Goal: Transaction & Acquisition: Purchase product/service

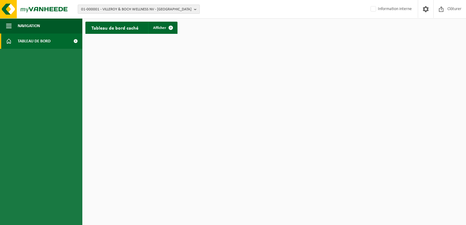
click at [116, 9] on span "01-000001 - VILLEROY & BOCH WELLNESS NV - ROESELARE" at bounding box center [136, 9] width 110 height 9
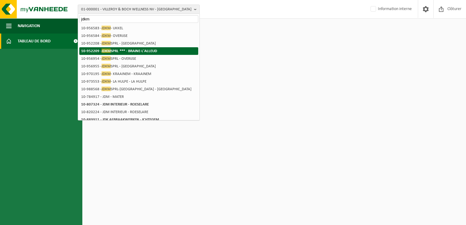
type input "jdkm"
click at [120, 53] on li "10-952209 - JDKM SPRL *** - BRAINE-L'ALLEUD" at bounding box center [138, 51] width 119 height 8
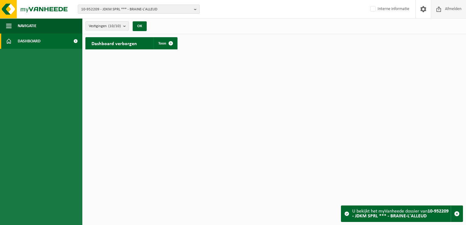
click at [455, 9] on span "Afmelden" at bounding box center [454, 9] width 20 height 18
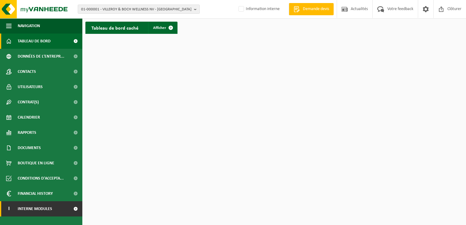
click at [75, 209] on span at bounding box center [76, 208] width 14 height 15
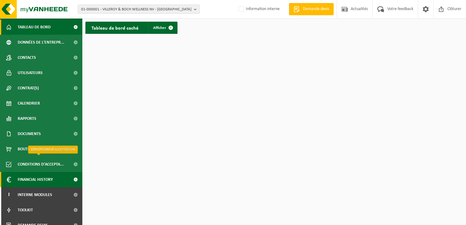
scroll to position [22, 0]
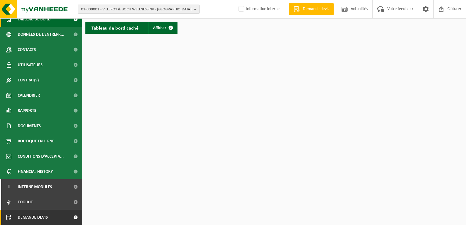
click at [59, 218] on link "Demande devis" at bounding box center [41, 217] width 82 height 15
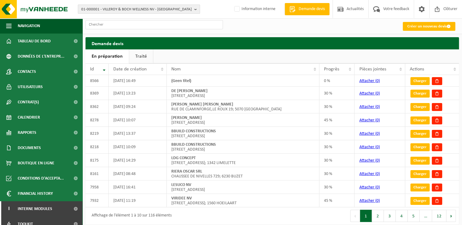
click at [117, 9] on span "01-000001 - VILLEROY & BOCH WELLNESS NV - ROESELARE" at bounding box center [136, 9] width 110 height 9
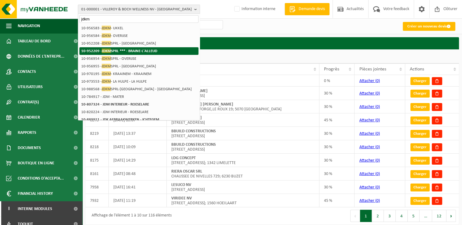
type input "jdkm"
click at [142, 52] on strong "10-952209 - JDKM SPRL *** - BRAINE-L'ALLEUD" at bounding box center [119, 51] width 76 height 5
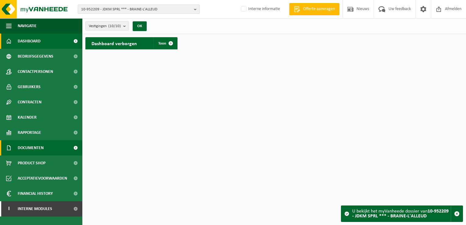
click at [38, 146] on span "Documenten" at bounding box center [31, 147] width 26 height 15
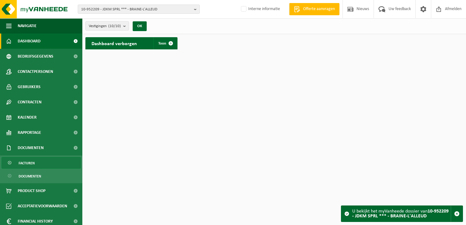
click at [35, 164] on link "Facturen" at bounding box center [41, 163] width 79 height 12
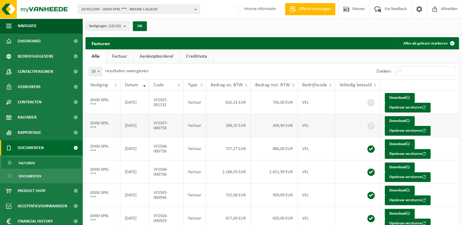
scroll to position [31, 0]
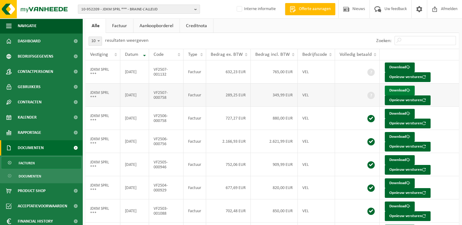
click at [395, 90] on link "Download" at bounding box center [399, 91] width 30 height 10
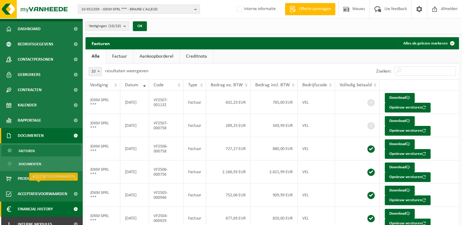
scroll to position [19, 0]
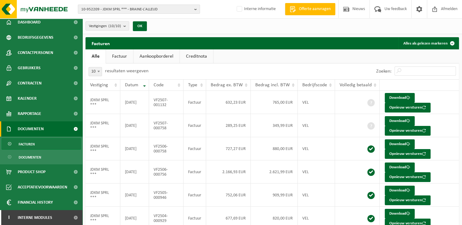
click at [309, 13] on link "Offerte aanvragen" at bounding box center [310, 9] width 50 height 12
click at [160, 57] on link "Aankoopborderel" at bounding box center [156, 56] width 46 height 14
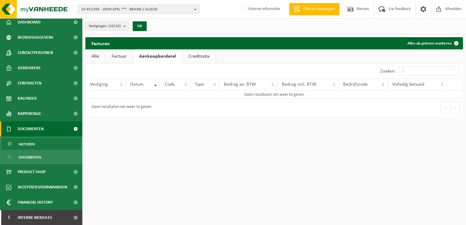
click at [116, 57] on link "Factuur" at bounding box center [119, 56] width 27 height 14
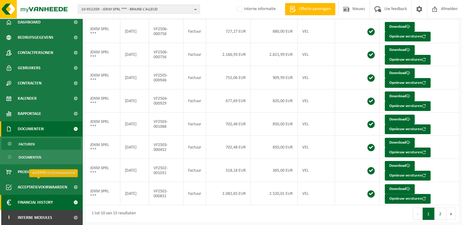
scroll to position [118, 0]
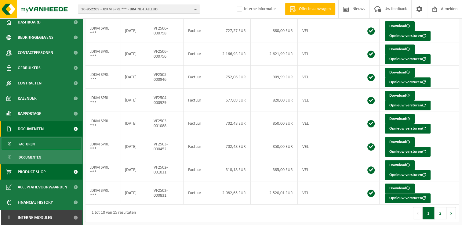
drag, startPoint x: 64, startPoint y: 218, endPoint x: 50, endPoint y: 164, distance: 55.9
click at [69, 218] on span at bounding box center [76, 217] width 14 height 15
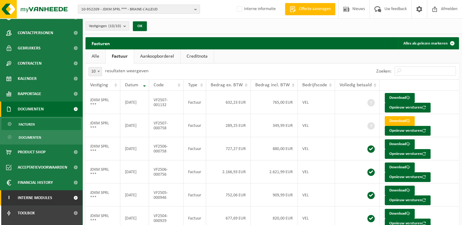
scroll to position [49, 0]
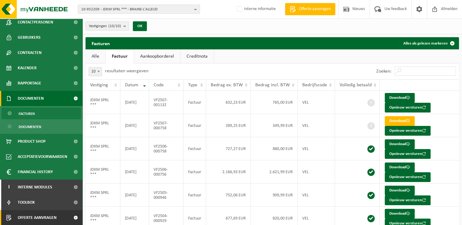
click at [69, 216] on span at bounding box center [76, 217] width 14 height 15
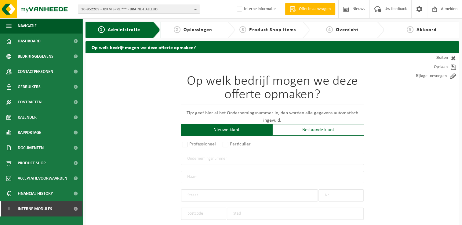
scroll to position [61, 0]
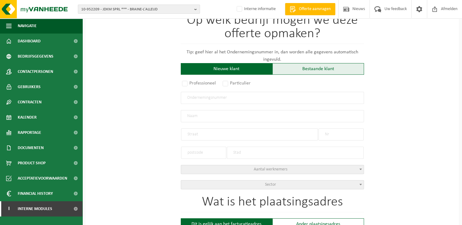
click at [292, 69] on div "Bestaande klant" at bounding box center [318, 69] width 92 height 12
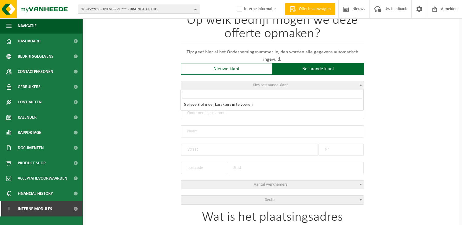
click at [231, 85] on span "Kies bestaande klant" at bounding box center [272, 85] width 182 height 9
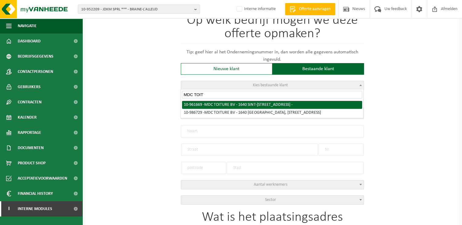
type input "MDC TOIT"
radio input "true"
type input "MDC TOITURE BV"
type input "LINDESTRAAT"
type input "42"
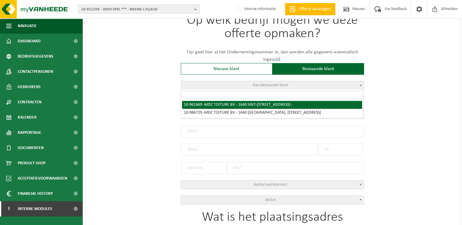
type input "1640"
type input "SINT-GENESIUS-RODE"
type input "MDC TOITURE BV"
type input "LINDESTRAAT"
type input "42"
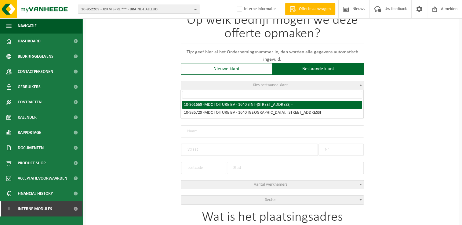
type input "1640"
type input "SINT-GENESIUS-RODE"
select select "150234"
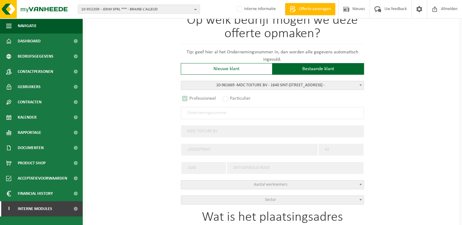
select select "D"
click at [283, 85] on span "10-961669 - MD C TO IT URE BV - 1640 SINT-GENESIUS-RODE, LINDESTRAAT 42 -" at bounding box center [272, 85] width 182 height 9
click at [263, 82] on span "10-961669 - MD C TO IT URE BV - 1640 SINT-GENESIUS-RODE, LINDESTRAAT 42 -" at bounding box center [272, 85] width 182 height 9
click at [295, 86] on span "10-961669 - MD C TO IT URE BV - 1640 SINT-GENESIUS-RODE, LINDESTRAAT 42 -" at bounding box center [272, 85] width 182 height 9
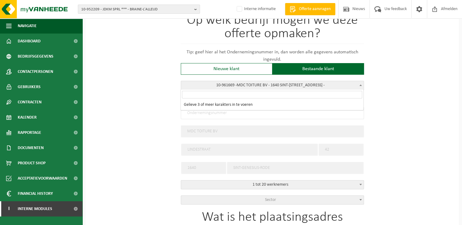
click at [269, 86] on span "10-961669 - MD C TO IT URE BV - 1640 SINT-GENESIUS-RODE, LINDESTRAAT 42 -" at bounding box center [272, 85] width 182 height 9
click at [257, 93] on input "search" at bounding box center [272, 95] width 180 height 8
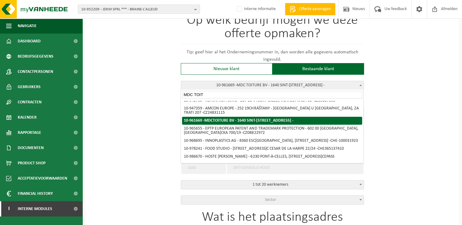
scroll to position [0, 0]
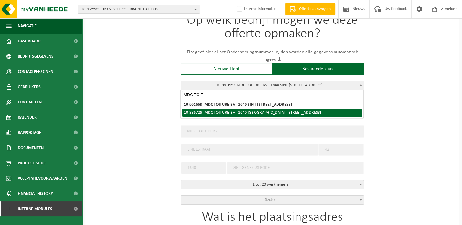
type input "MDC TOIT"
radio input "false"
select select
type input "1012.956.944"
type input "MDC TOITURE BV"
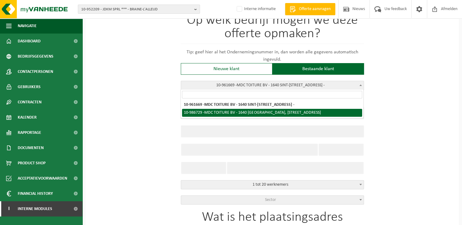
type input "LINDESTRAAT"
type input "42"
type input "1640"
type input "SINT-GENESIUS-RODE"
select select "166718"
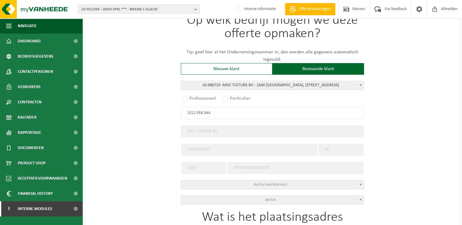
select select "D"
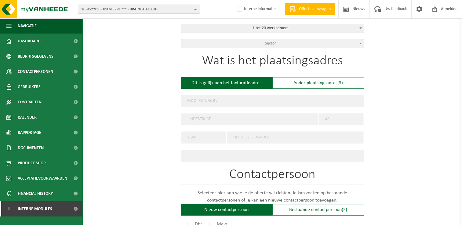
scroll to position [244, 0]
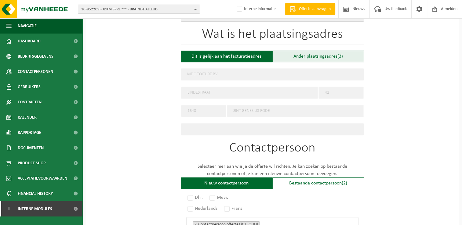
click at [326, 54] on div "Ander plaatsingsadres (3)" at bounding box center [318, 57] width 92 height 12
type input "Werf -"
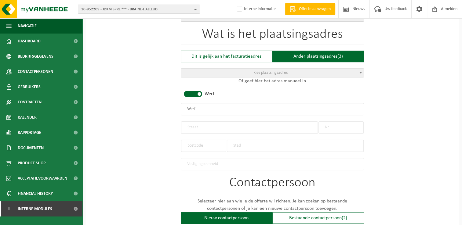
click at [206, 129] on input "text" at bounding box center [249, 127] width 137 height 12
type input "Rue de 'aigle"
type input "46"
click at [237, 143] on input "text" at bounding box center [295, 146] width 137 height 12
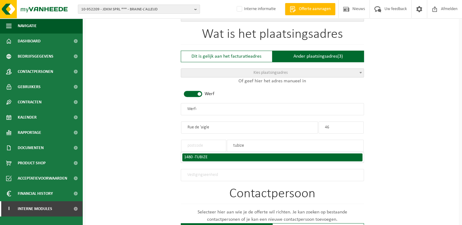
type input "tubize"
click at [209, 155] on div "1480 - TUBIZE" at bounding box center [272, 157] width 176 height 4
type input "1480"
type input "TUBIZE"
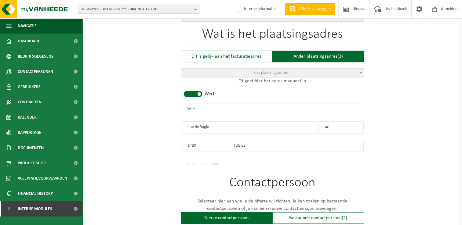
click at [199, 125] on input "Rue de 'aigle" at bounding box center [249, 127] width 137 height 12
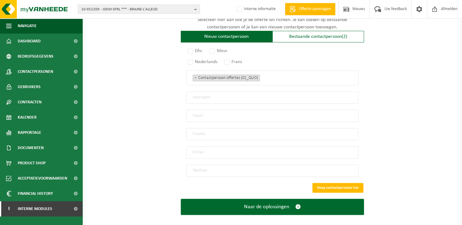
scroll to position [427, 0]
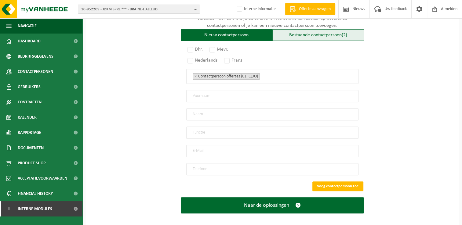
type input "Rue de l'aigle"
click at [301, 30] on div "Bestaande contactpersoon (2)" at bounding box center [318, 35] width 92 height 12
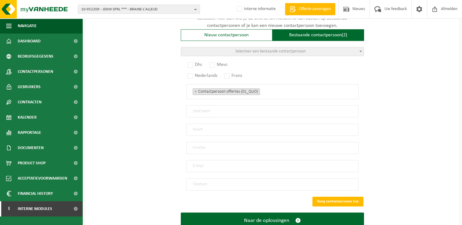
click at [293, 49] on span "Selecteer een bestaande contactpersoon" at bounding box center [270, 51] width 70 height 5
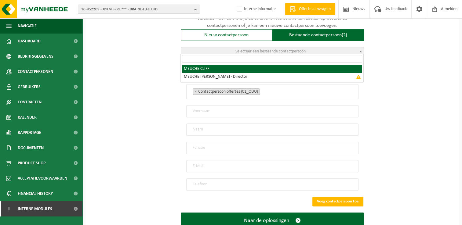
radio input "true"
select select "{"code":"10-986730","firstname":"CLIFF","surname":"MEUCHE","gender":"Unknown","…"
type input "CLIFF"
type input "MEUCHE"
type input "mdc.toiture1300@gmail.com"
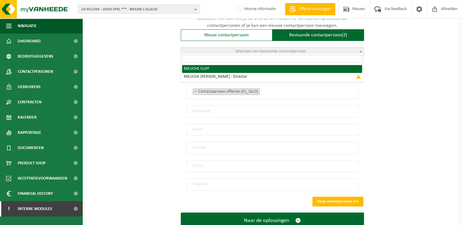
type input "+32471013877"
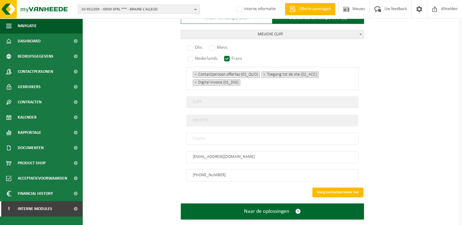
scroll to position [391, 0]
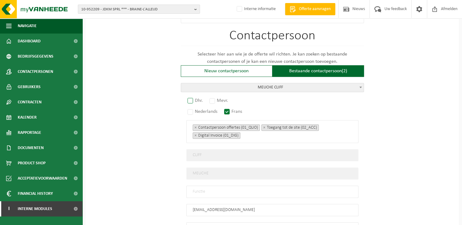
click at [188, 97] on label "Dhr." at bounding box center [195, 100] width 18 height 9
radio input "true"
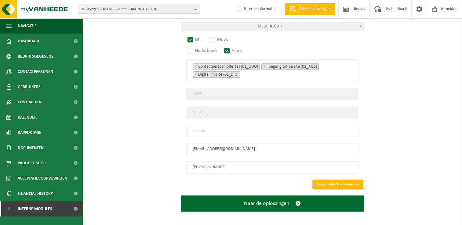
click at [220, 128] on input "text" at bounding box center [272, 131] width 172 height 12
type input "Manager"
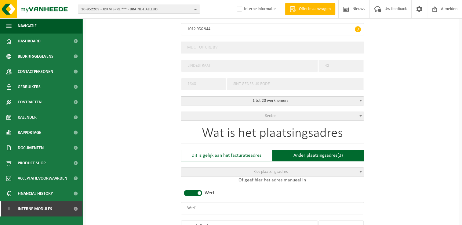
scroll to position [208, 0]
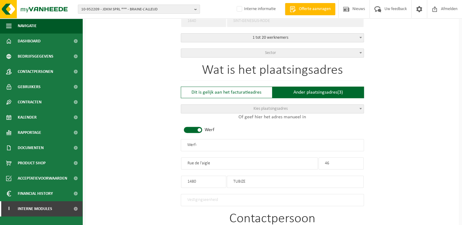
drag, startPoint x: 206, startPoint y: 142, endPoint x: 138, endPoint y: 146, distance: 68.7
click at [138, 146] on div "Op welk bedrijf mogen we deze offerte opmaken? Tip: geef hier al het Ondernemin…" at bounding box center [271, 158] width 373 height 626
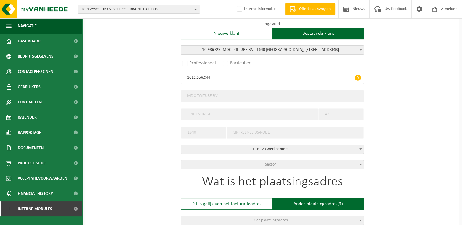
scroll to position [86, 0]
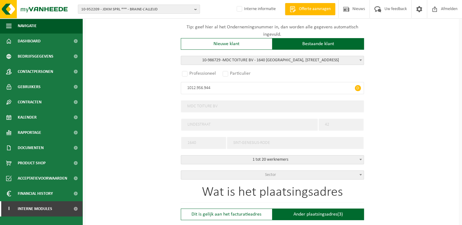
type input "MDC TOITURE - TUBIZE"
click at [183, 71] on label "Professioneel" at bounding box center [199, 73] width 37 height 9
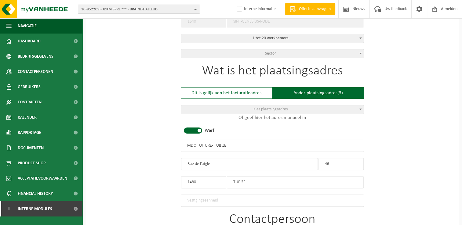
scroll to position [208, 0]
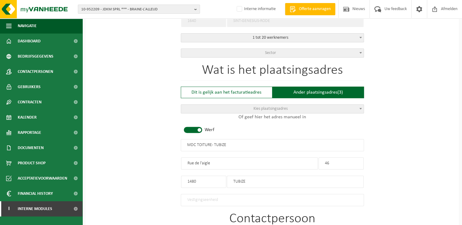
click at [284, 51] on span "Sector" at bounding box center [272, 53] width 182 height 9
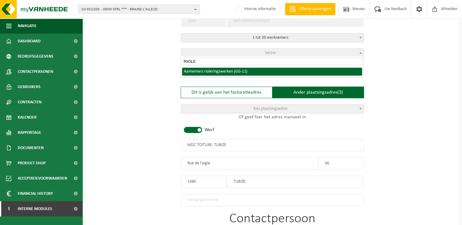
type input "RIOLE"
select select "11"
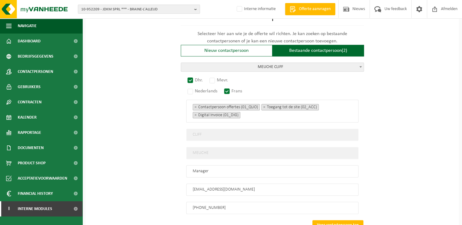
scroll to position [422, 0]
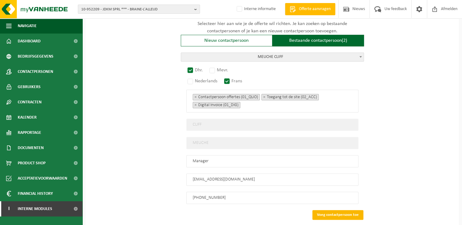
click at [338, 214] on button "Voeg contactpersoon toe" at bounding box center [337, 215] width 51 height 10
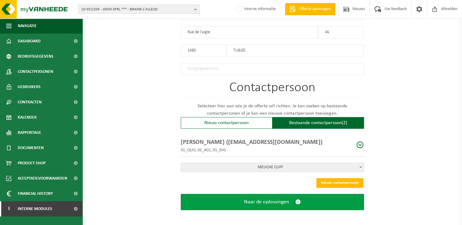
click at [277, 200] on span "Naar de oplossingen" at bounding box center [266, 202] width 45 height 6
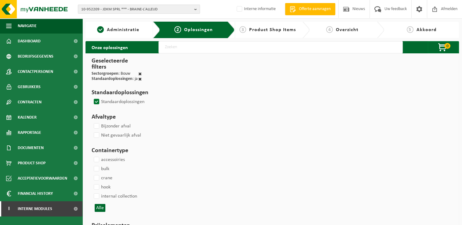
click at [180, 48] on input "text" at bounding box center [280, 47] width 244 height 12
type input "000291"
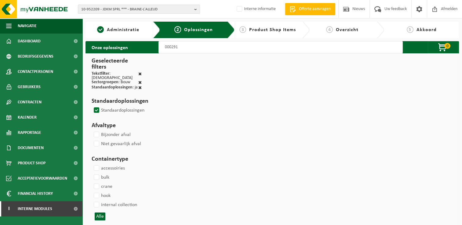
select select
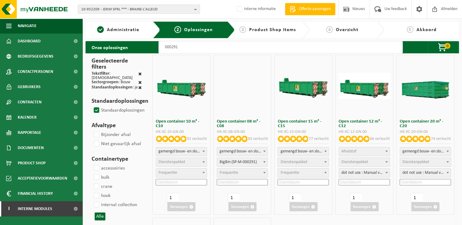
select select
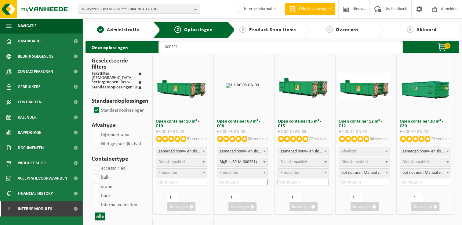
select select "197"
select select
select select "197"
select select
select select "25"
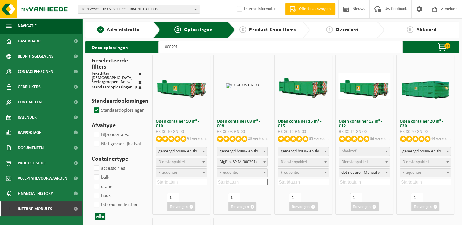
select select "25"
click at [230, 181] on input at bounding box center [242, 182] width 51 height 6
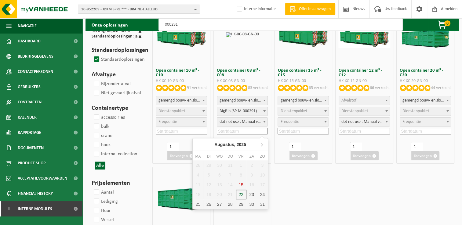
scroll to position [61, 0]
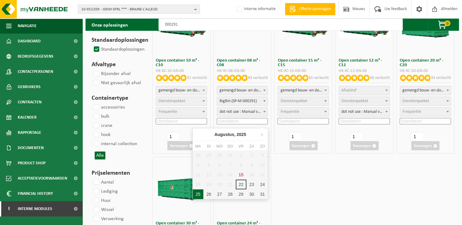
click at [198, 195] on div "25" at bounding box center [198, 194] width 11 height 10
type input "2025-08-25"
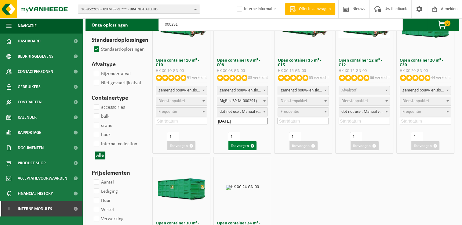
click at [246, 149] on button "Toevoegen" at bounding box center [242, 145] width 28 height 9
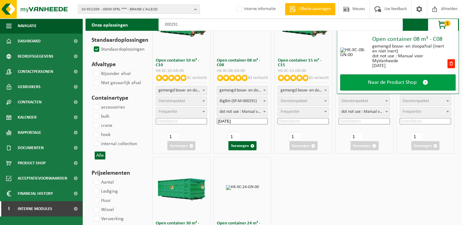
click at [375, 84] on span "Naar de Product Shop" at bounding box center [392, 82] width 49 height 6
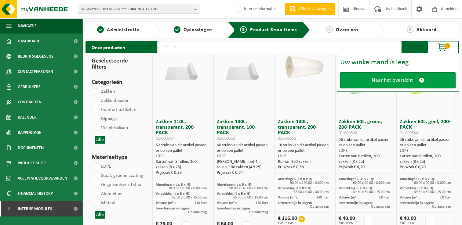
click at [389, 78] on span "Naar het overzicht" at bounding box center [391, 80] width 41 height 6
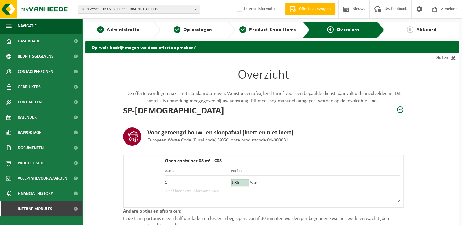
click at [191, 196] on textarea at bounding box center [282, 195] width 235 height 15
click at [257, 190] on textarea "Placement 25/08 - Devant l'entrée de garage -" at bounding box center [282, 195] width 235 height 15
paste textarea "471013877"
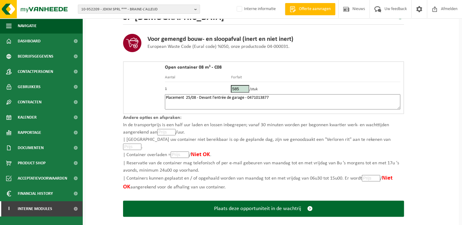
scroll to position [94, 0]
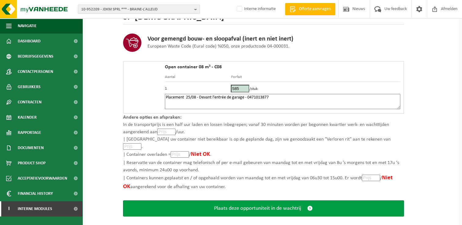
type textarea "Placement 25/08 - Devant l'entrée de garage - 0471013877"
click at [284, 205] on span "Plaats deze opportuniteit in de wachtrij" at bounding box center [257, 208] width 87 height 6
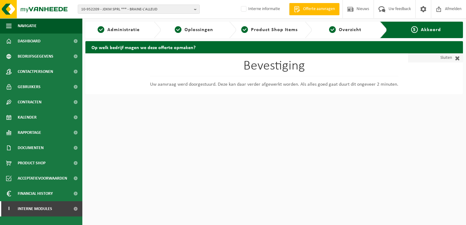
click at [443, 58] on link "Sluiten" at bounding box center [435, 57] width 55 height 9
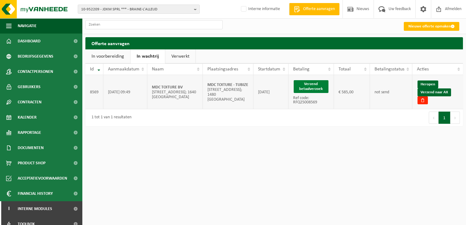
click at [317, 87] on button "Verzend betaalverzoek" at bounding box center [311, 86] width 35 height 13
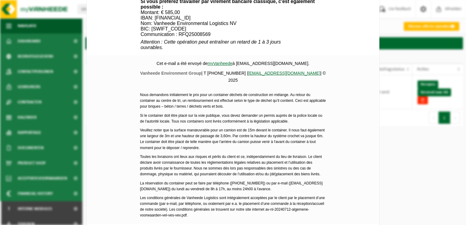
scroll to position [274, 0]
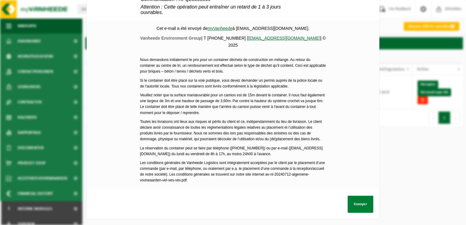
click at [350, 203] on button "Envoyer" at bounding box center [361, 204] width 26 height 17
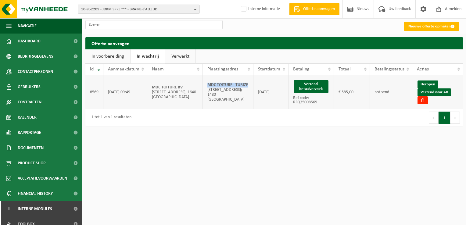
drag, startPoint x: 248, startPoint y: 87, endPoint x: 204, endPoint y: 87, distance: 44.5
click at [204, 87] on td "MDC TOITURE - TUBIZE [STREET_ADDRESS]; 1480 TUBIZE" at bounding box center [228, 92] width 51 height 34
copy strong "MDC TOITURE - TUBIZE"
click at [445, 91] on link "Verzend naar AX" at bounding box center [435, 92] width 34 height 8
